Goal: Communication & Community: Answer question/provide support

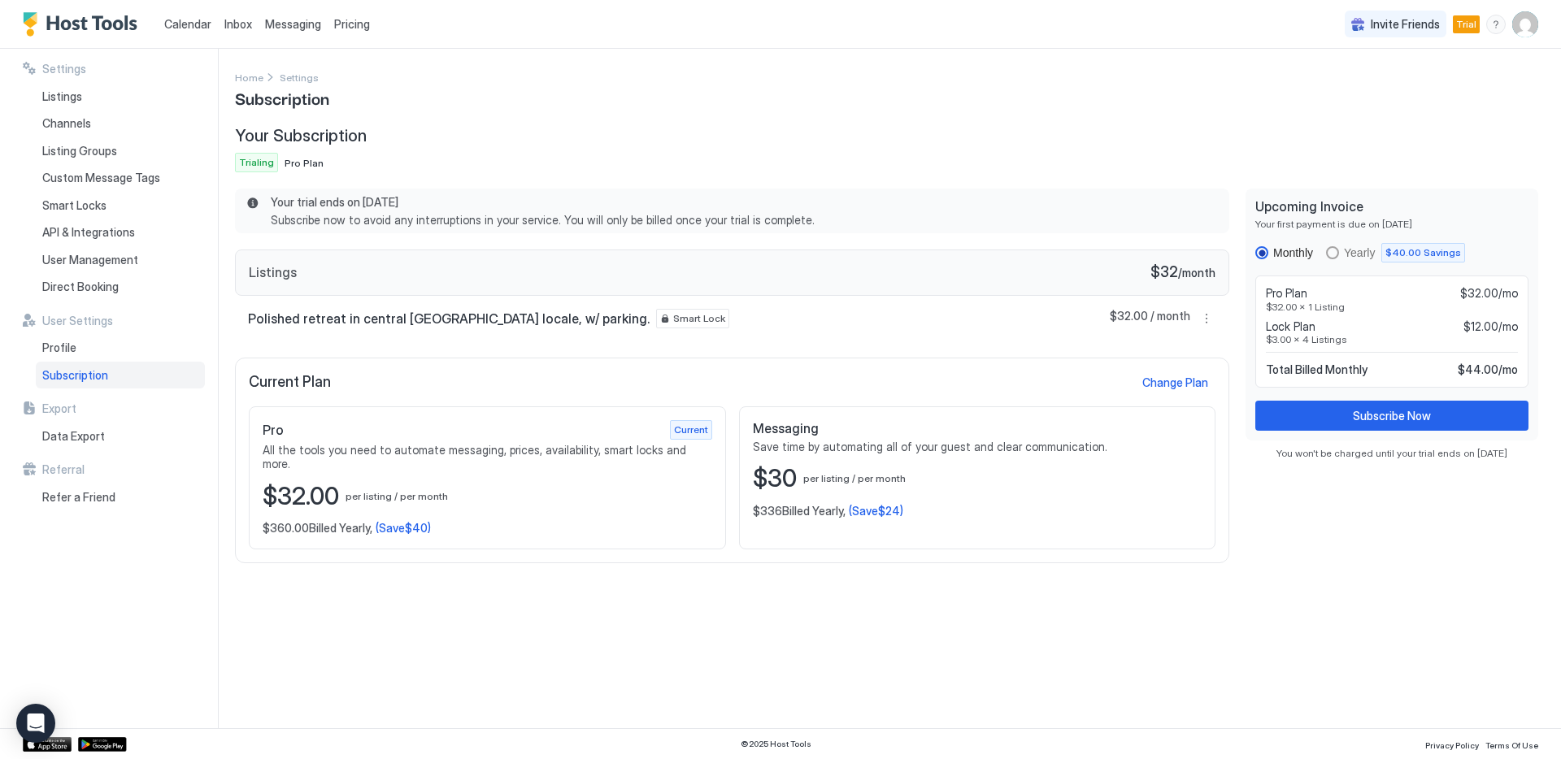
click at [286, 31] on link "Messaging" at bounding box center [293, 23] width 56 height 17
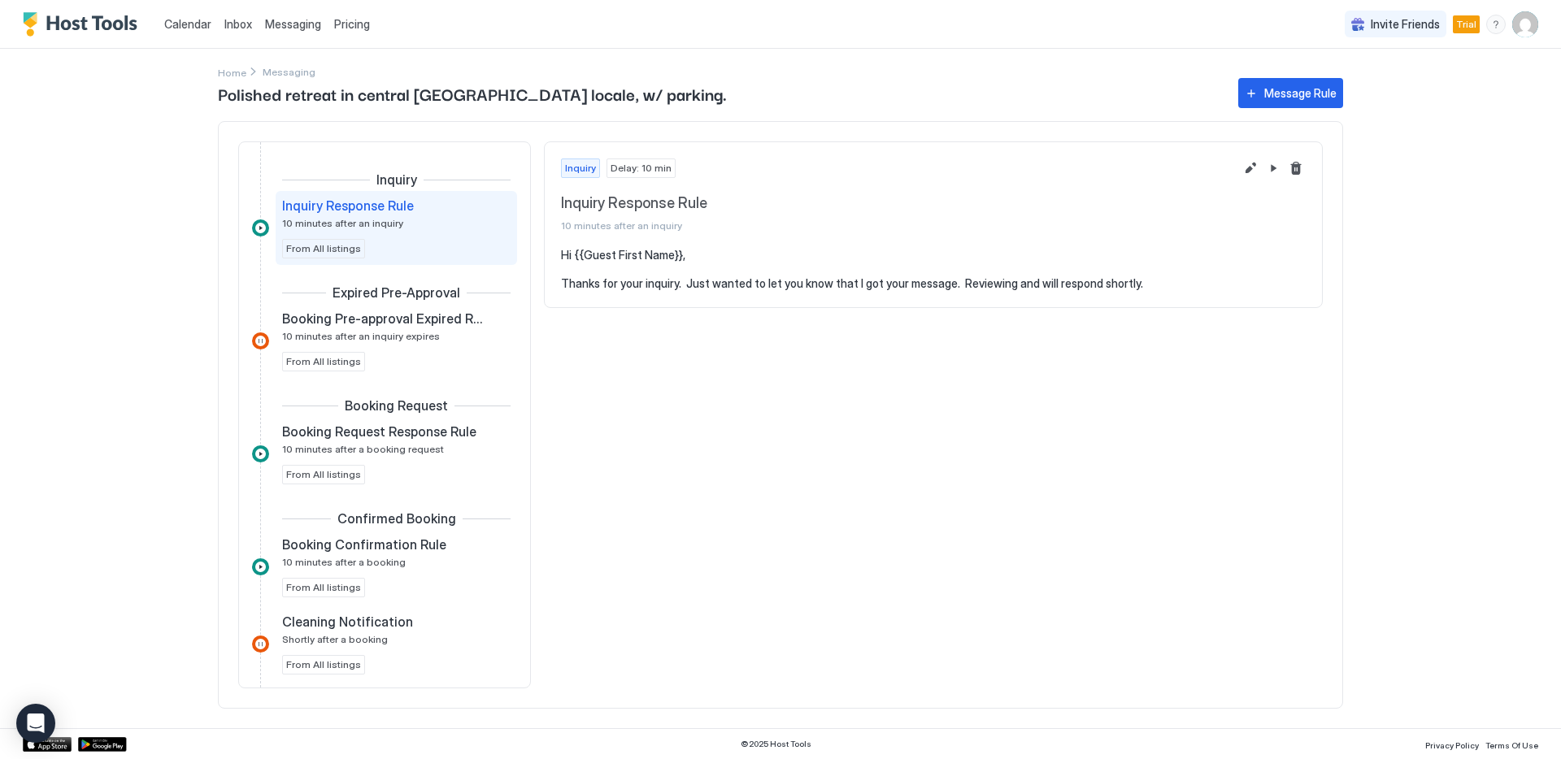
click at [242, 27] on span "Inbox" at bounding box center [238, 24] width 28 height 14
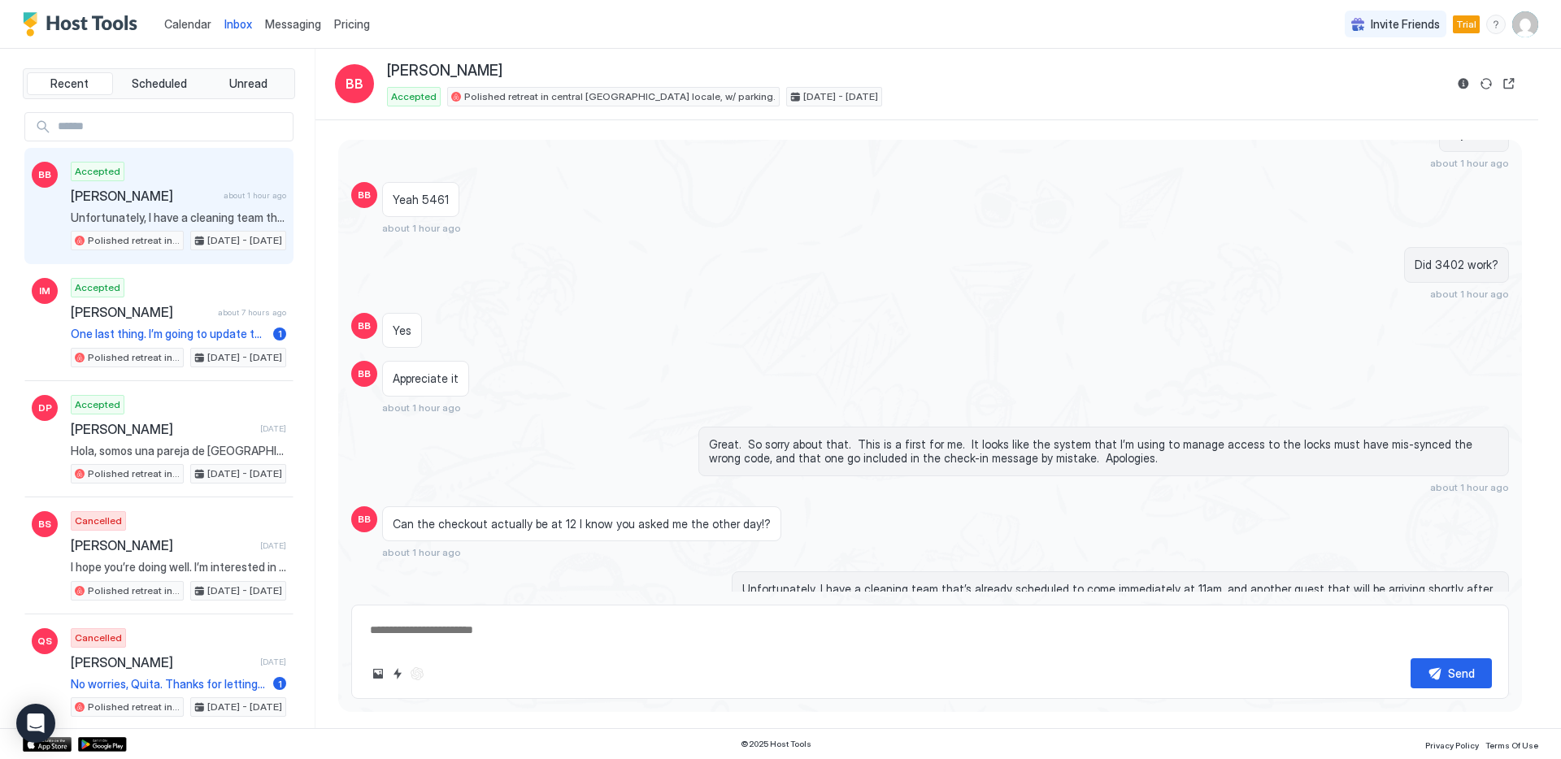
scroll to position [5770, 0]
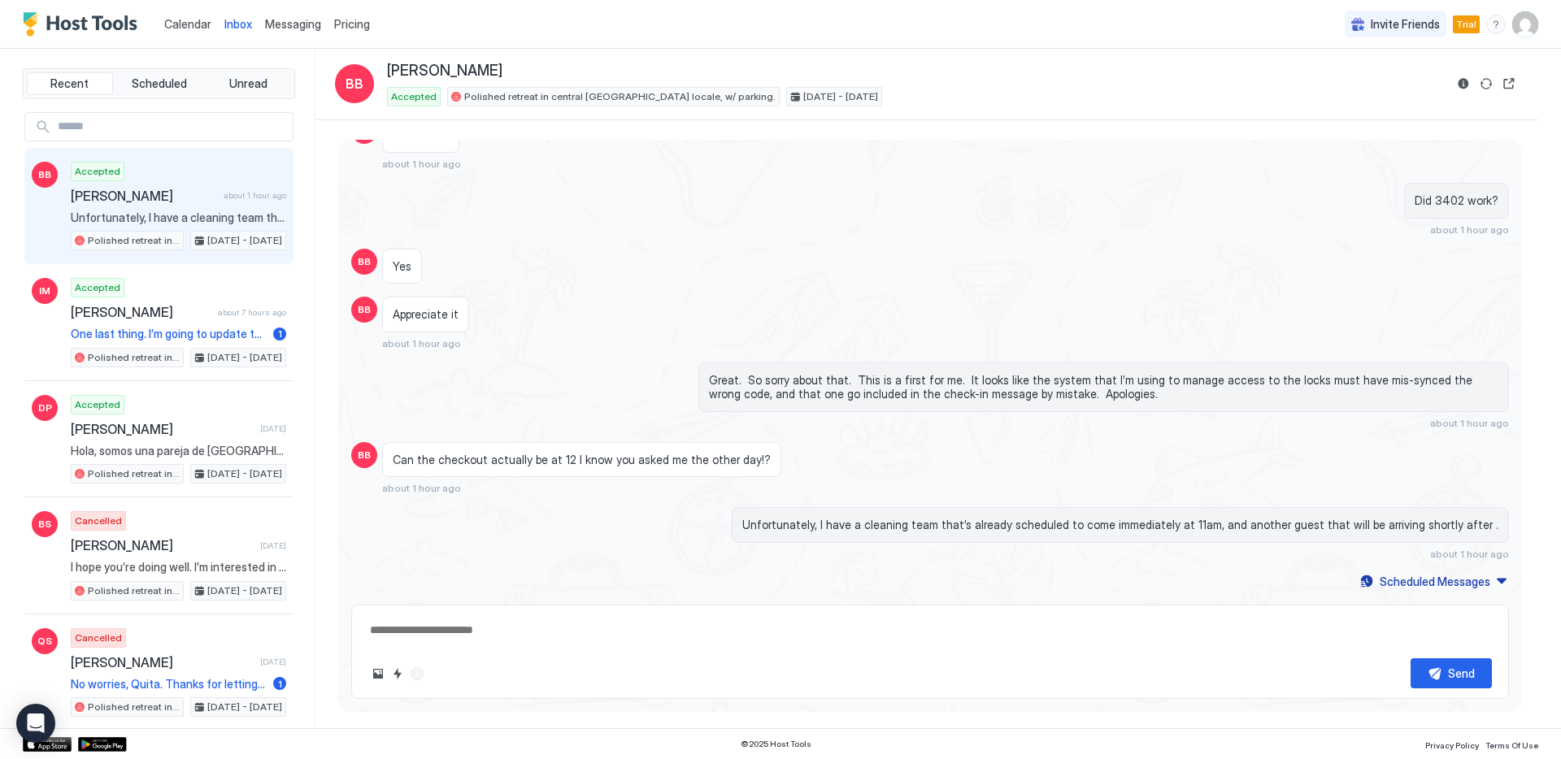
type textarea "*"
